Goal: Find specific page/section: Find specific page/section

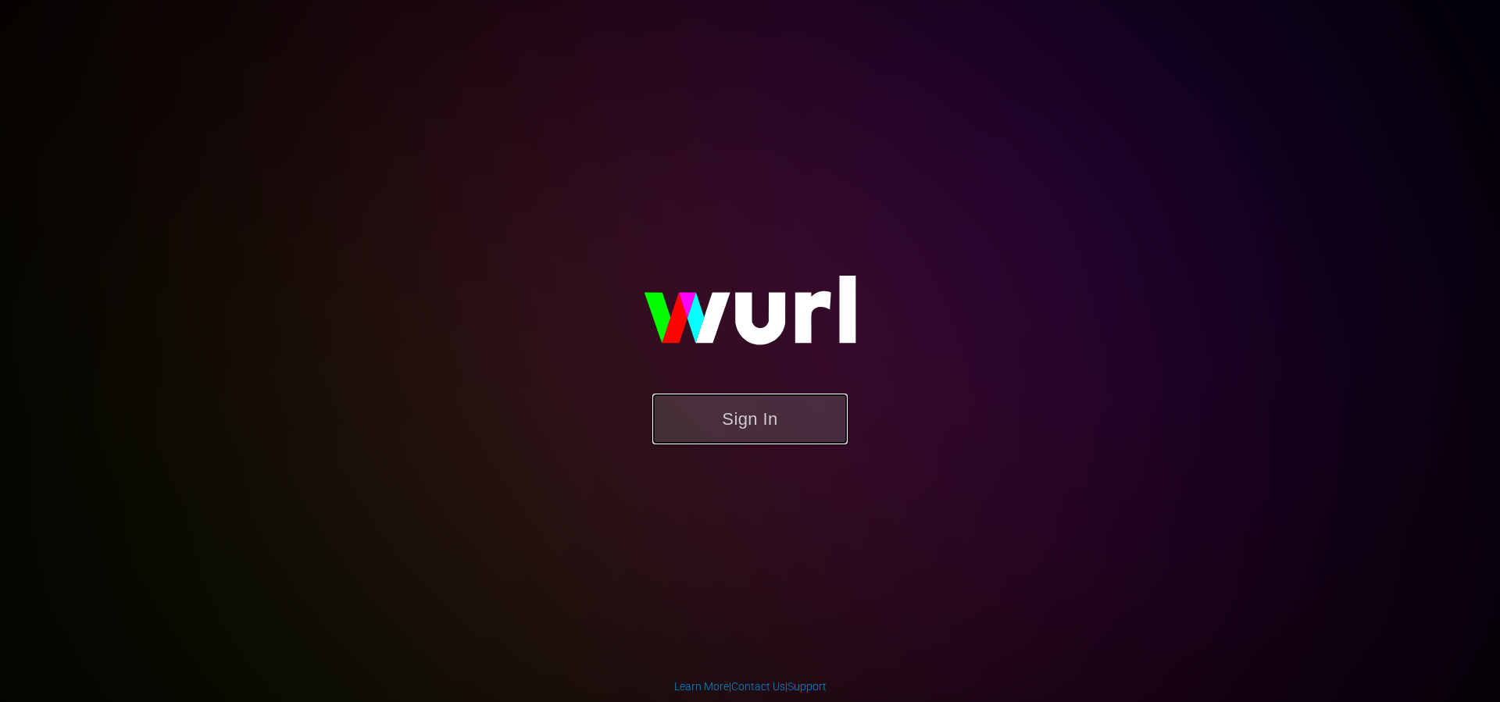
click at [745, 428] on button "Sign In" at bounding box center [749, 419] width 195 height 51
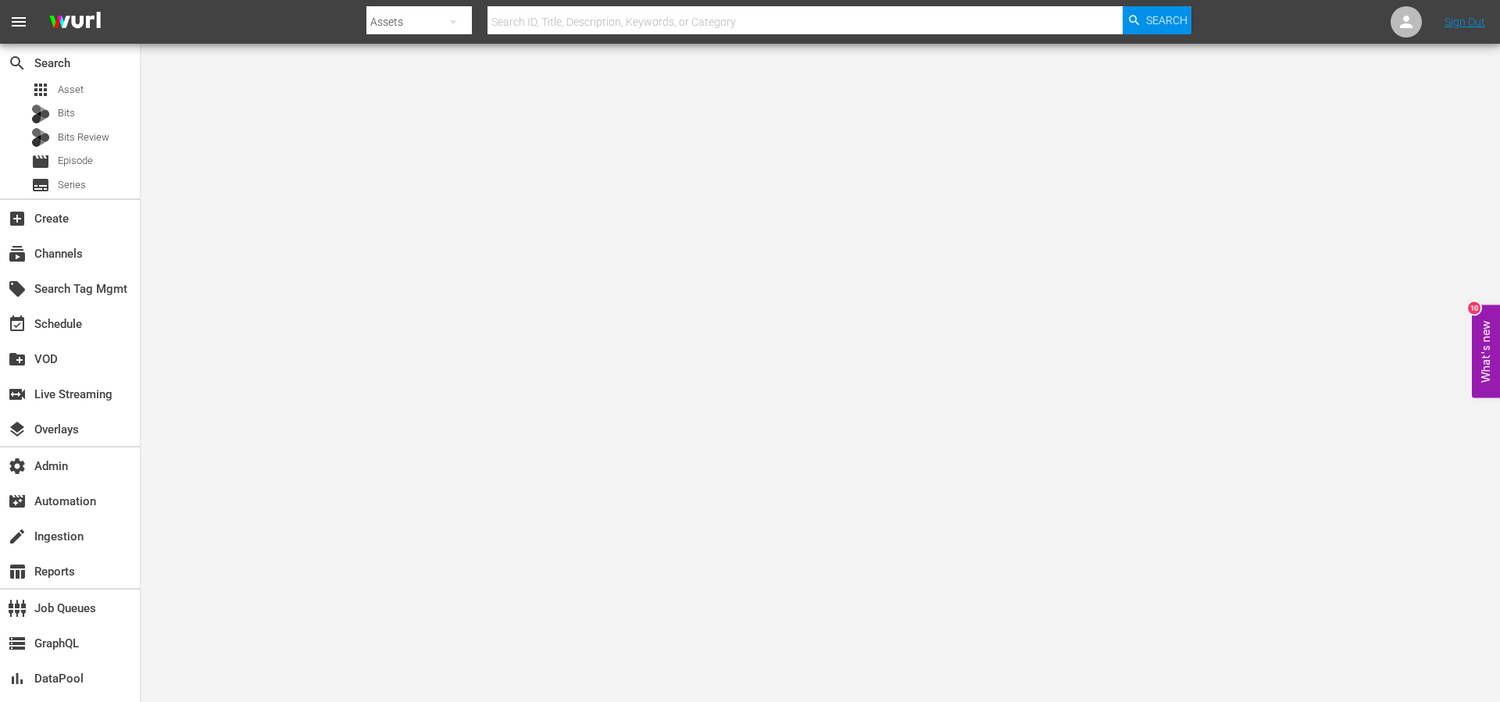
click at [730, 202] on body "menu Search By Assets Search ID, Title, Description, Keywords, or Category Sear…" at bounding box center [750, 351] width 1500 height 702
click at [1397, 20] on icon at bounding box center [1406, 21] width 19 height 19
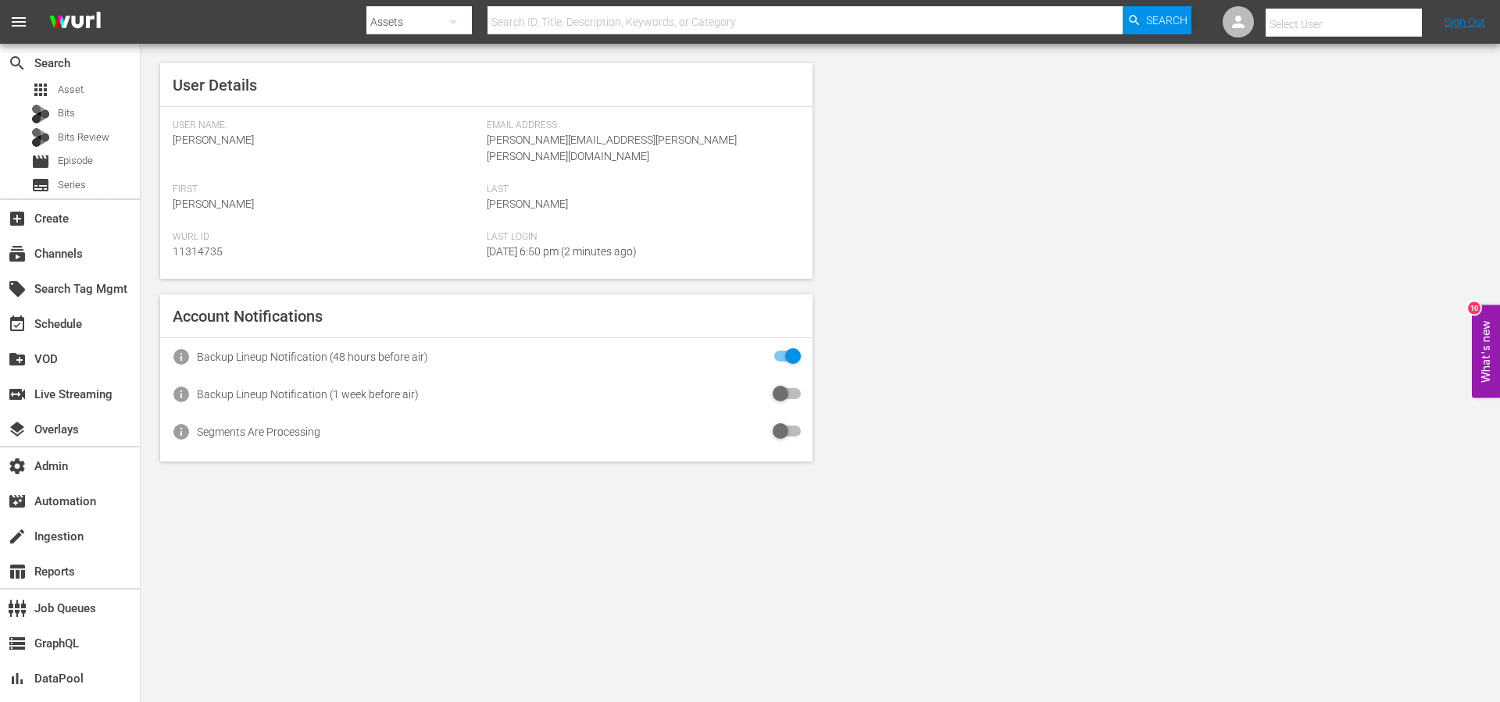
click at [1323, 19] on input "text" at bounding box center [1365, 23] width 200 height 37
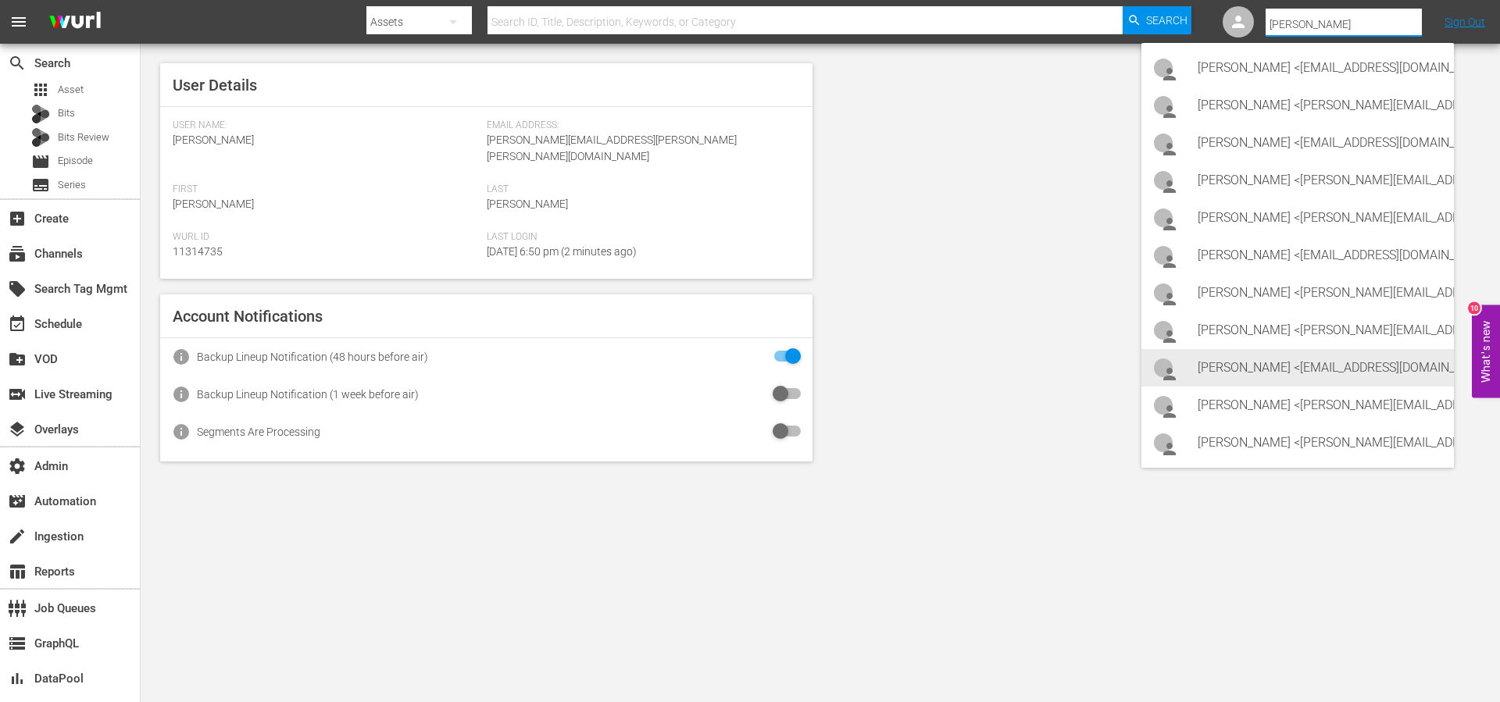
click at [1327, 372] on div "[PERSON_NAME] <[EMAIL_ADDRESS][DOMAIN_NAME]>" at bounding box center [1319, 367] width 244 height 37
type input "[PERSON_NAME] (11313468)"
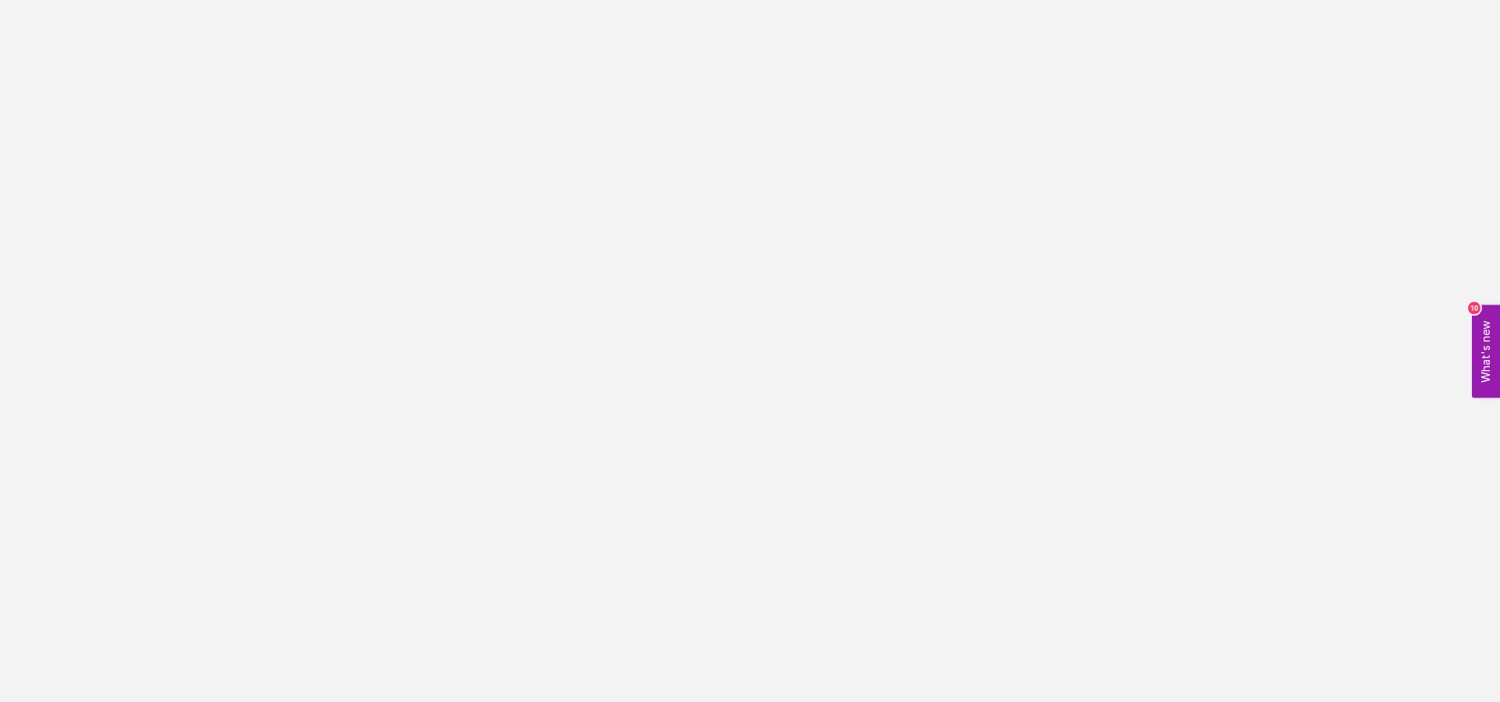
drag, startPoint x: 1308, startPoint y: 342, endPoint x: 1302, endPoint y: 333, distance: 11.3
